Goal: Information Seeking & Learning: Learn about a topic

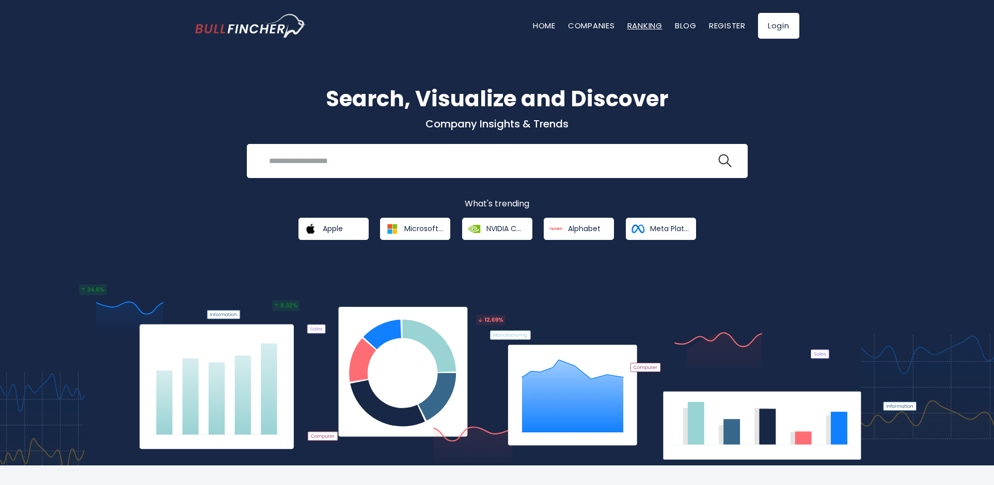
click at [649, 29] on link "Ranking" at bounding box center [644, 25] width 35 height 11
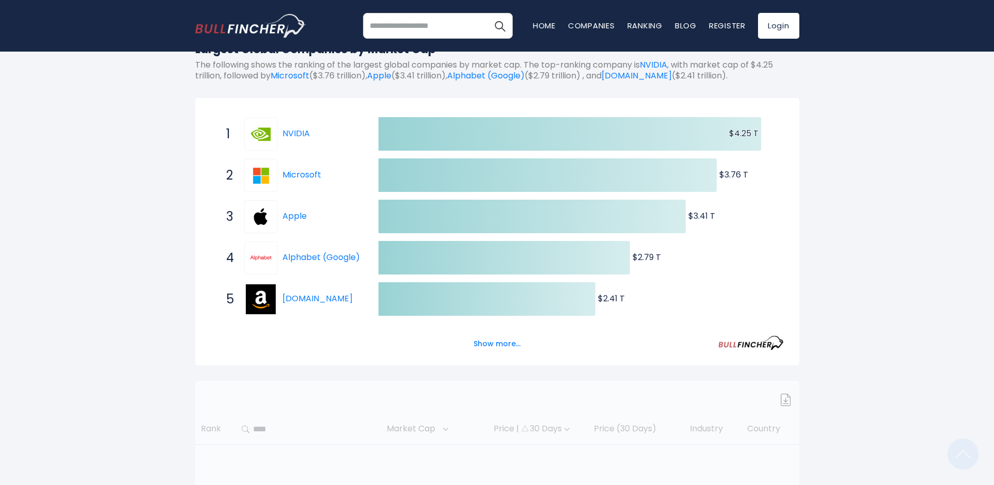
scroll to position [232, 0]
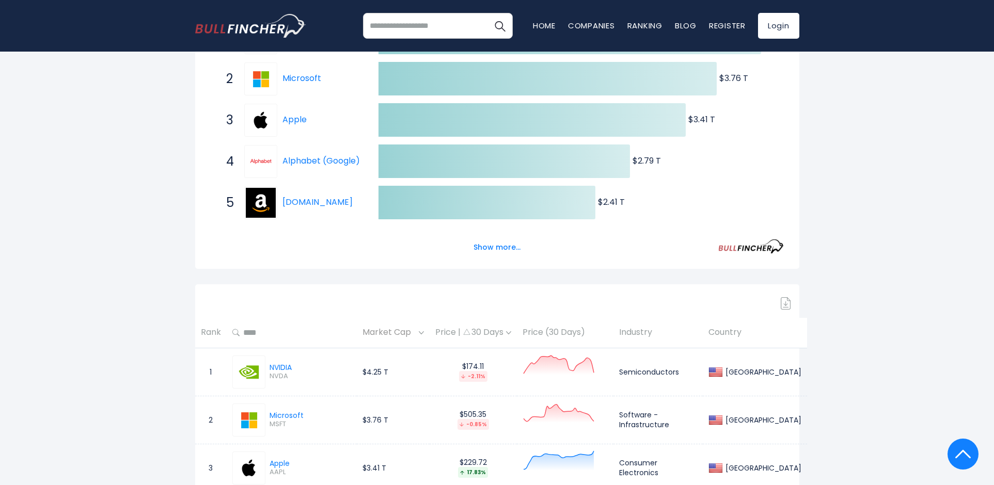
click at [365, 135] on span "3 Apple AAPL" at bounding box center [293, 120] width 155 height 38
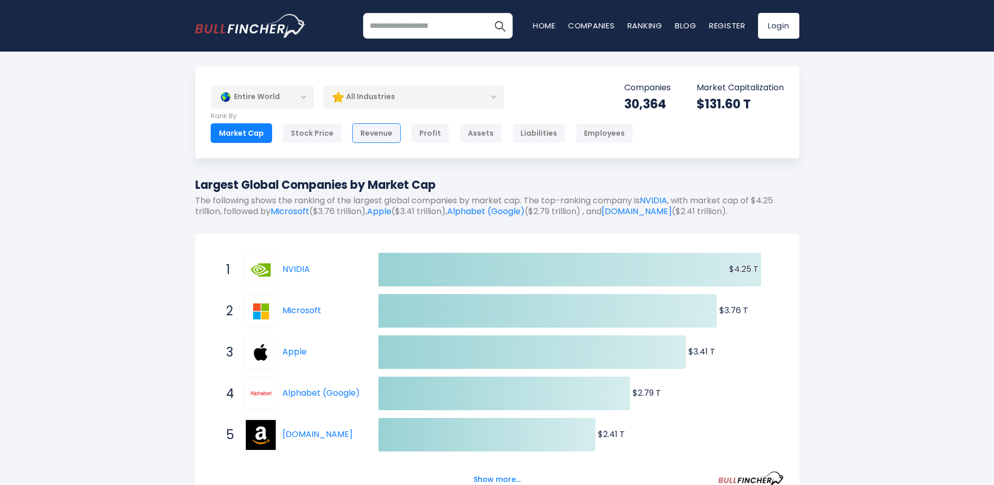
click at [371, 137] on div "Revenue" at bounding box center [376, 133] width 49 height 20
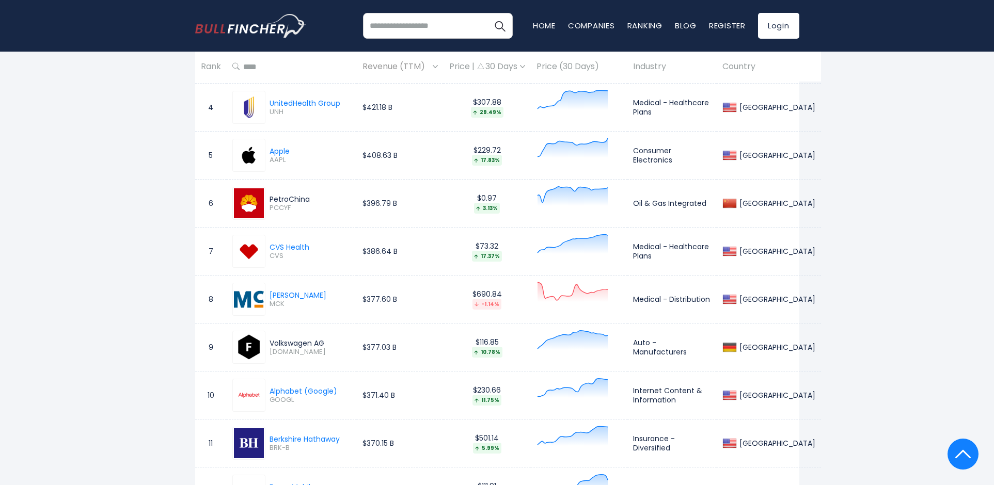
scroll to position [697, 0]
